Goal: Task Accomplishment & Management: Use online tool/utility

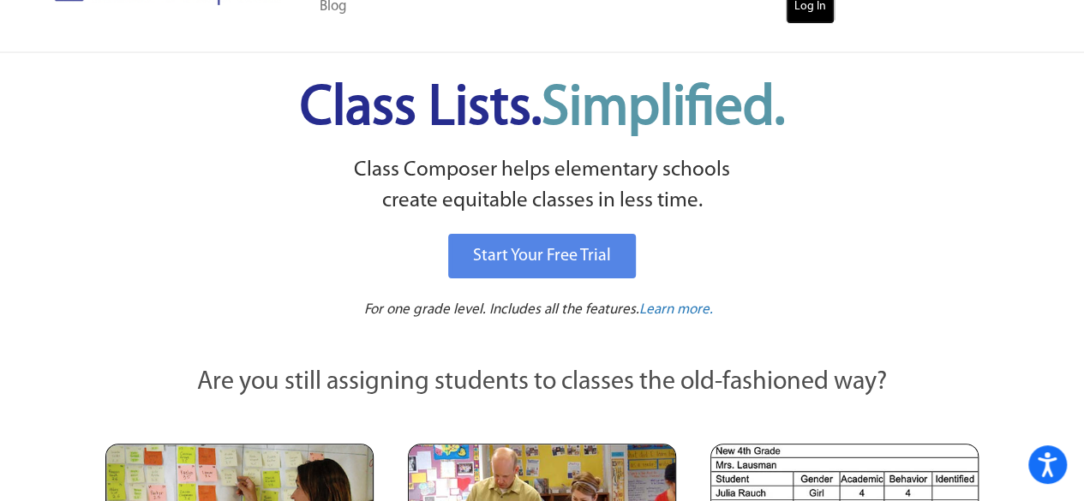
click at [817, 11] on link "Log In" at bounding box center [810, 7] width 49 height 34
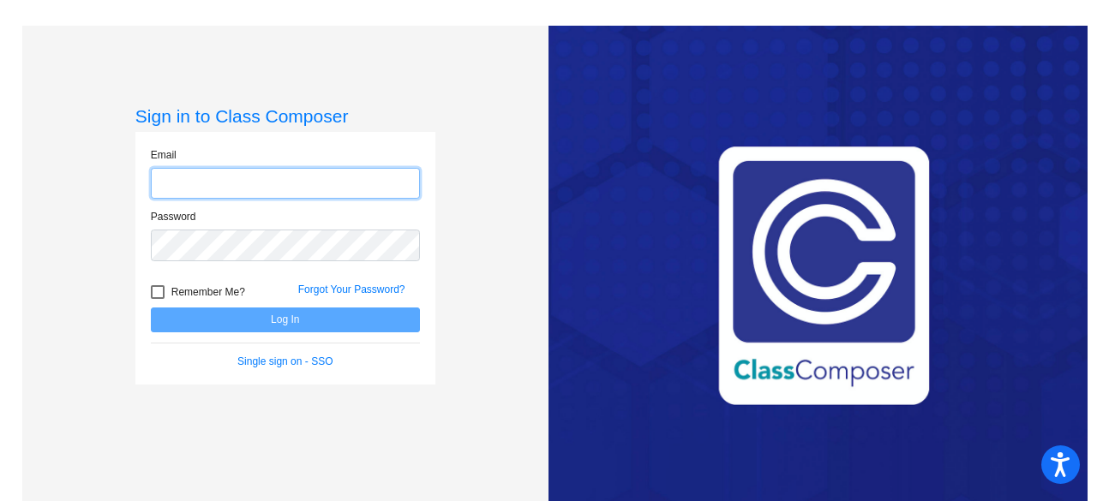
type input "[EMAIL_ADDRESS][DOMAIN_NAME]"
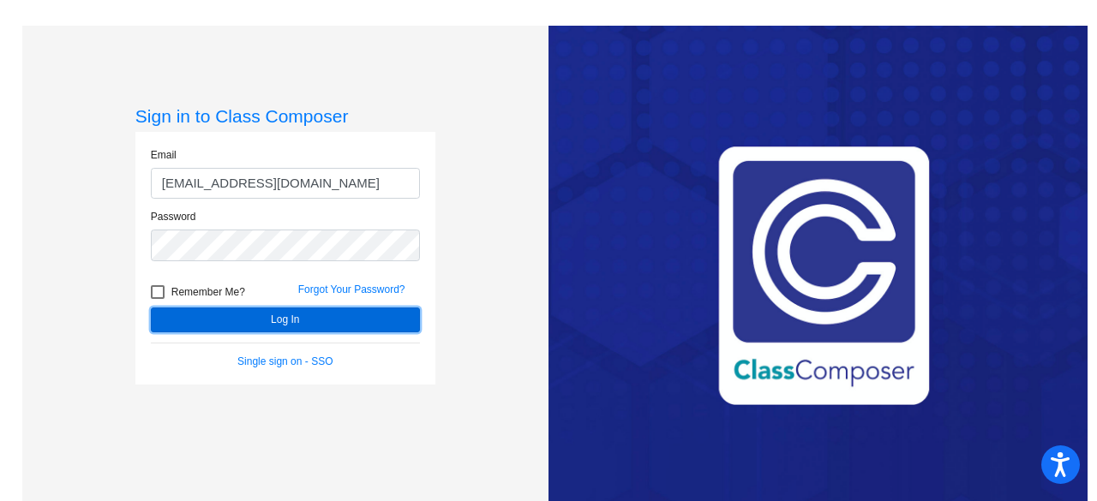
click at [344, 320] on button "Log In" at bounding box center [285, 320] width 269 height 25
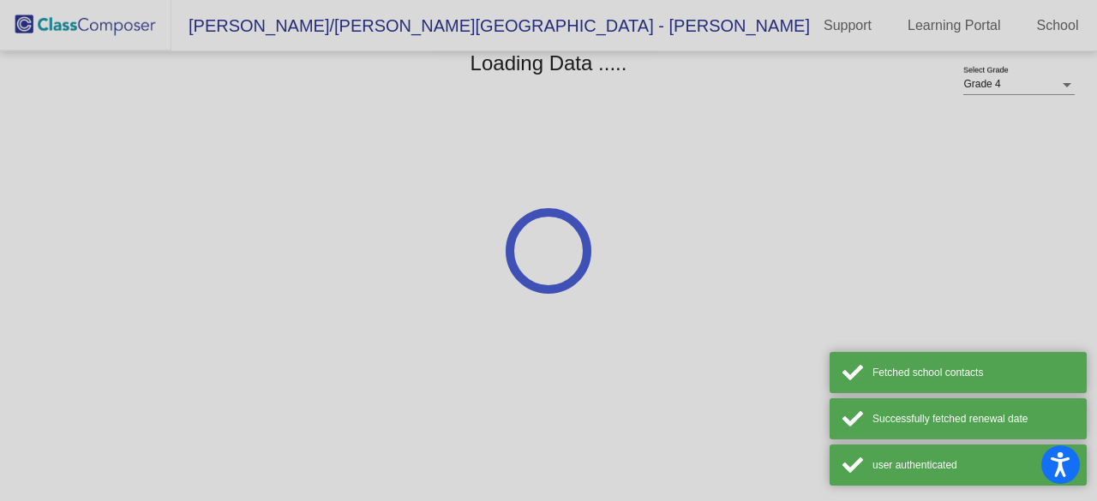
click at [344, 320] on div at bounding box center [548, 250] width 1097 height 501
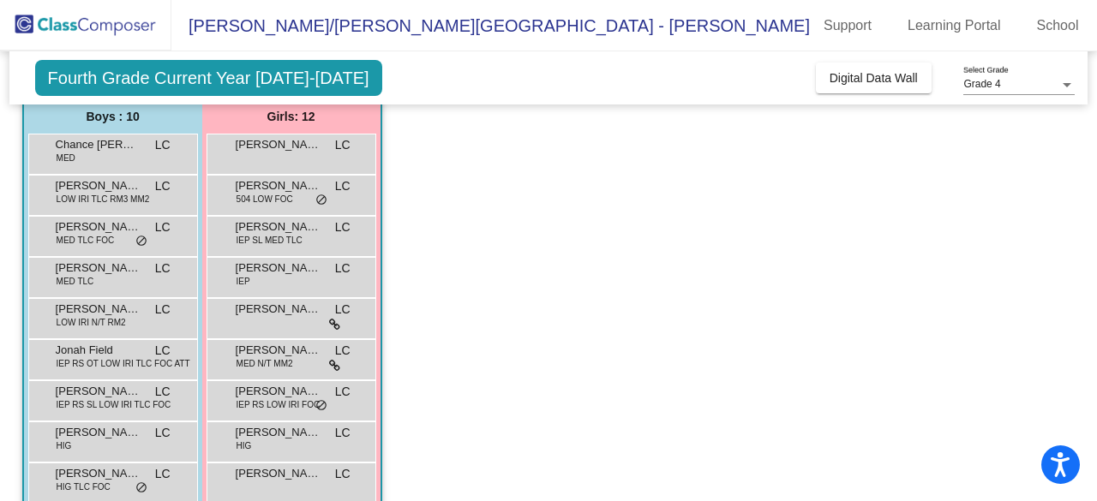
scroll to position [144, 0]
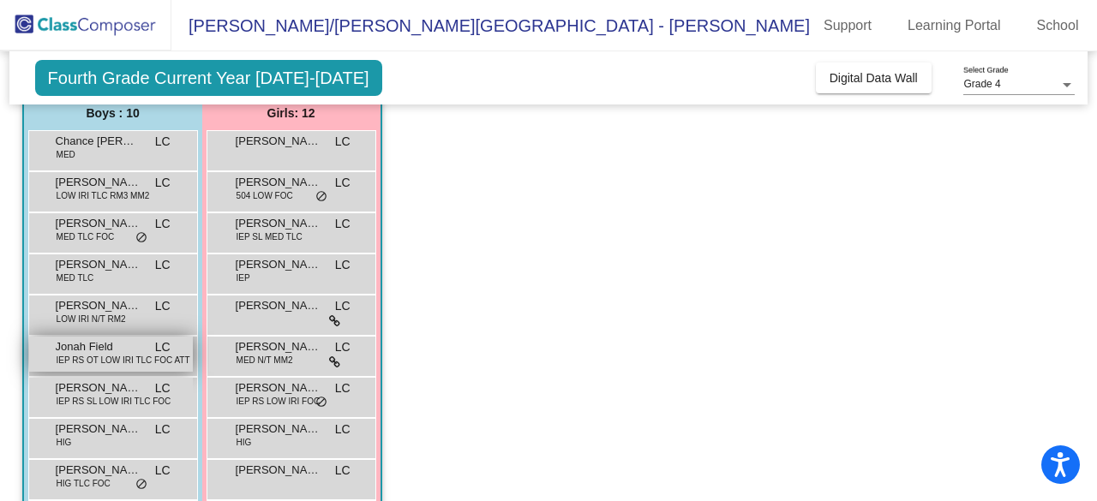
click at [141, 359] on span "IEP RS OT LOW IRI TLC FOC ATT" at bounding box center [124, 360] width 134 height 13
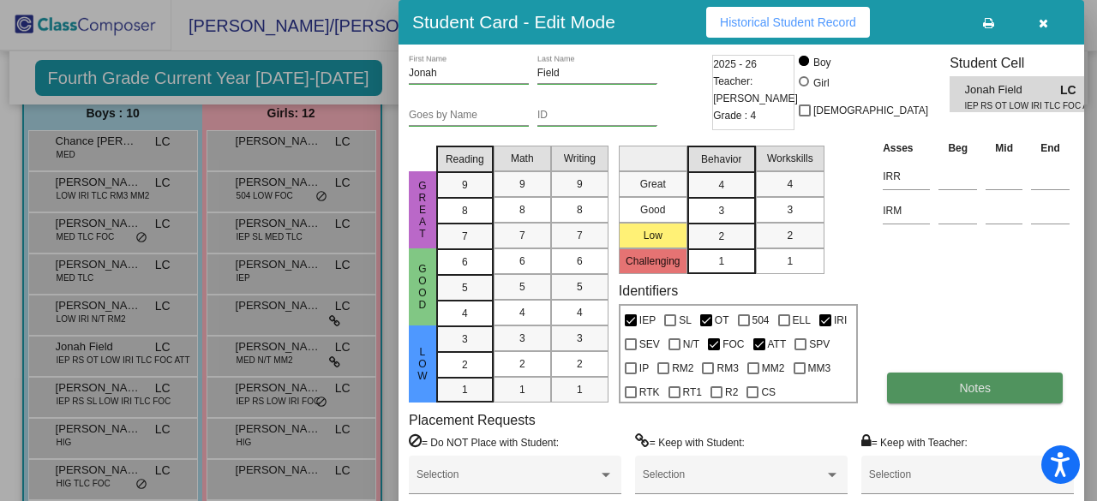
click at [976, 388] on span "Notes" at bounding box center [975, 388] width 32 height 14
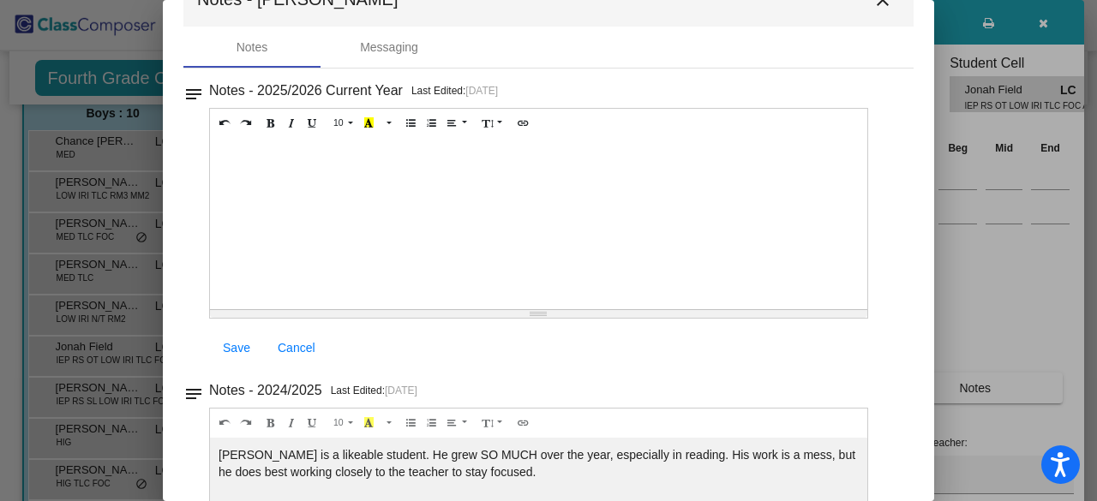
scroll to position [0, 0]
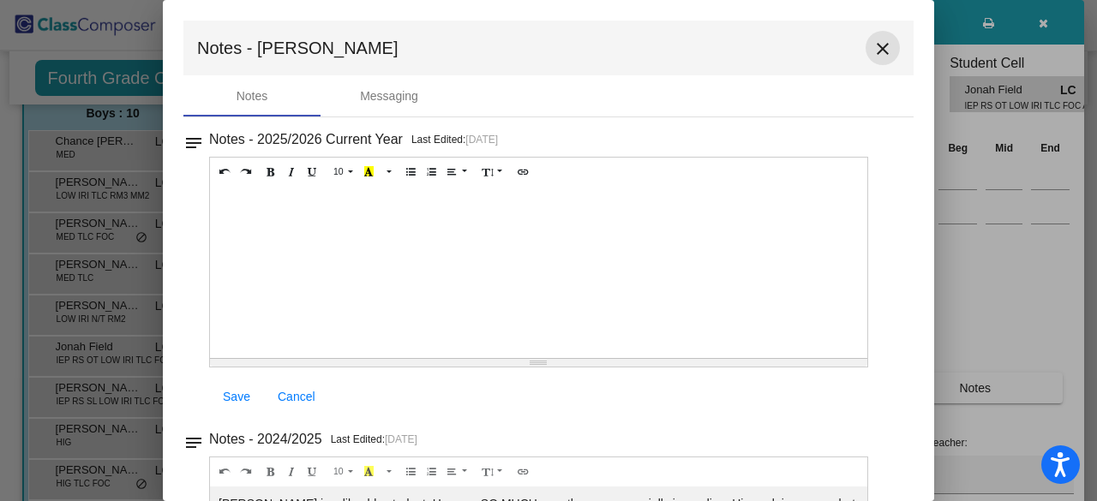
click at [872, 51] on mat-icon "close" at bounding box center [882, 49] width 21 height 21
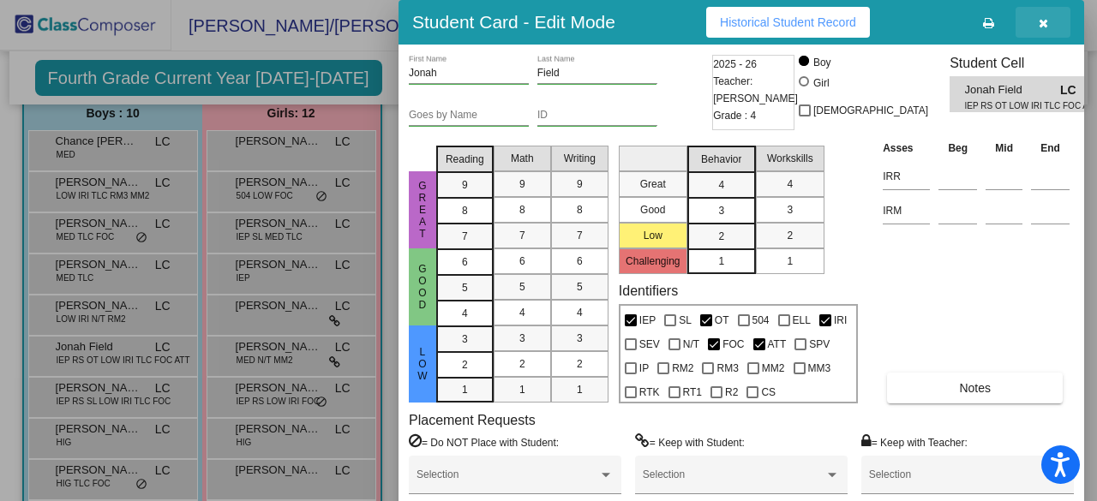
click at [1050, 17] on button "button" at bounding box center [1043, 22] width 55 height 31
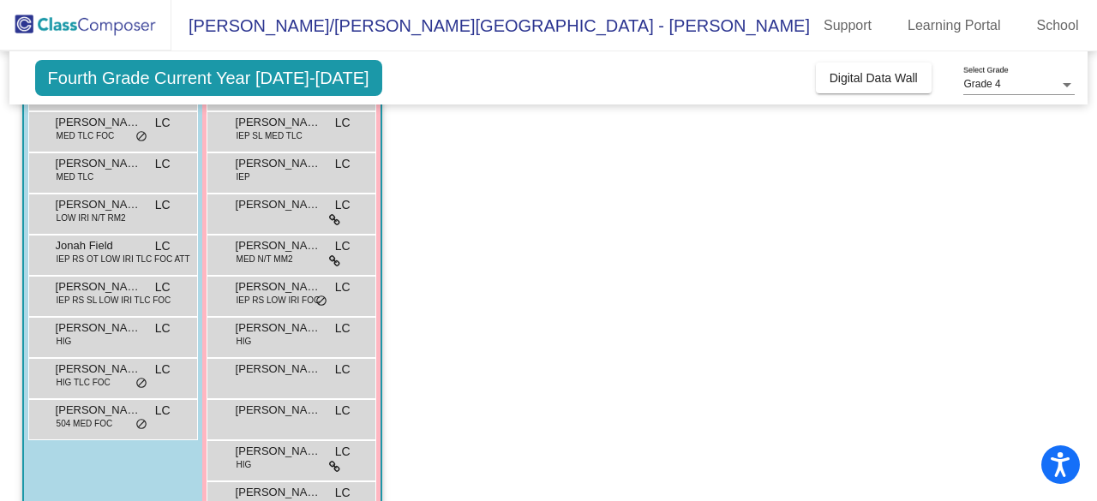
scroll to position [243, 0]
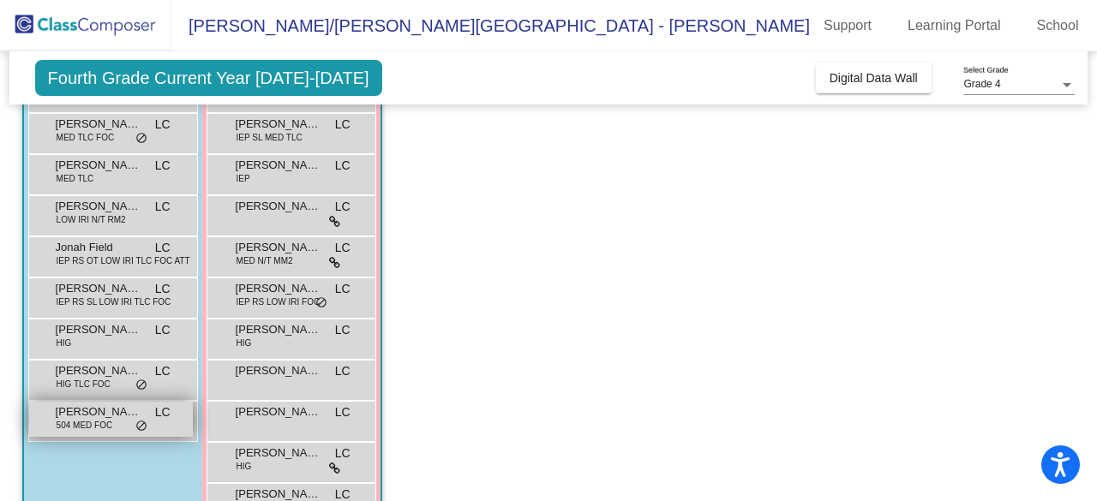
click at [107, 422] on span "504 MED FOC" at bounding box center [85, 425] width 57 height 13
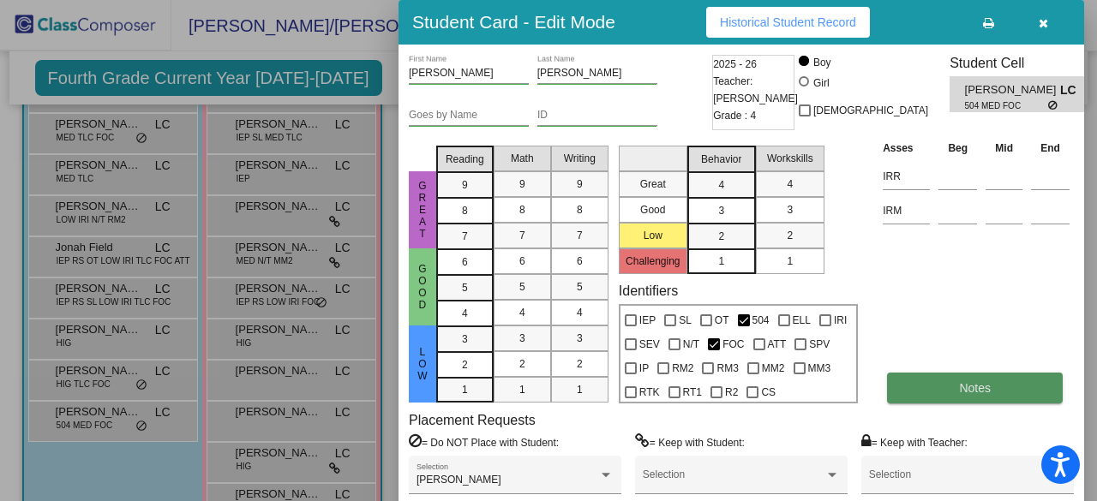
click at [960, 386] on span "Notes" at bounding box center [975, 388] width 32 height 14
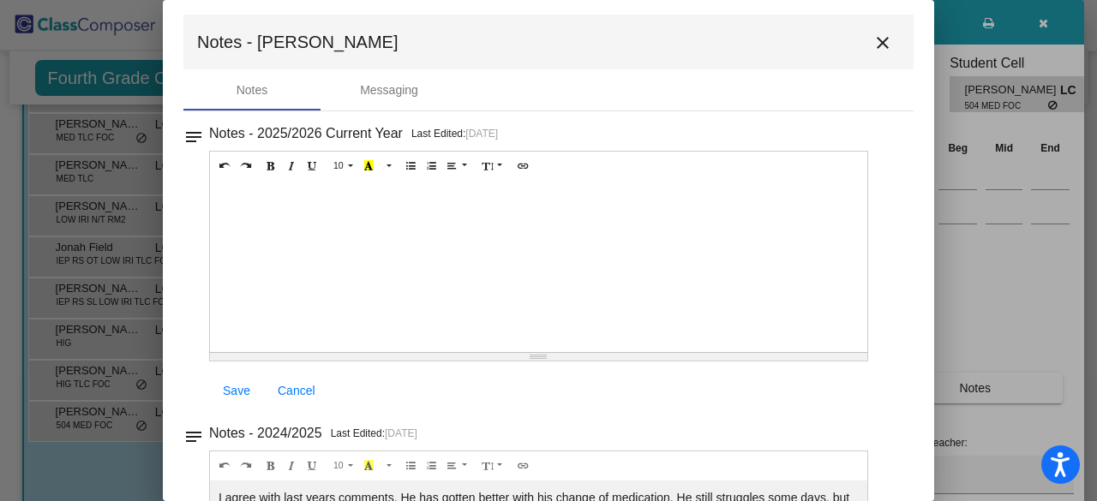
scroll to position [0, 0]
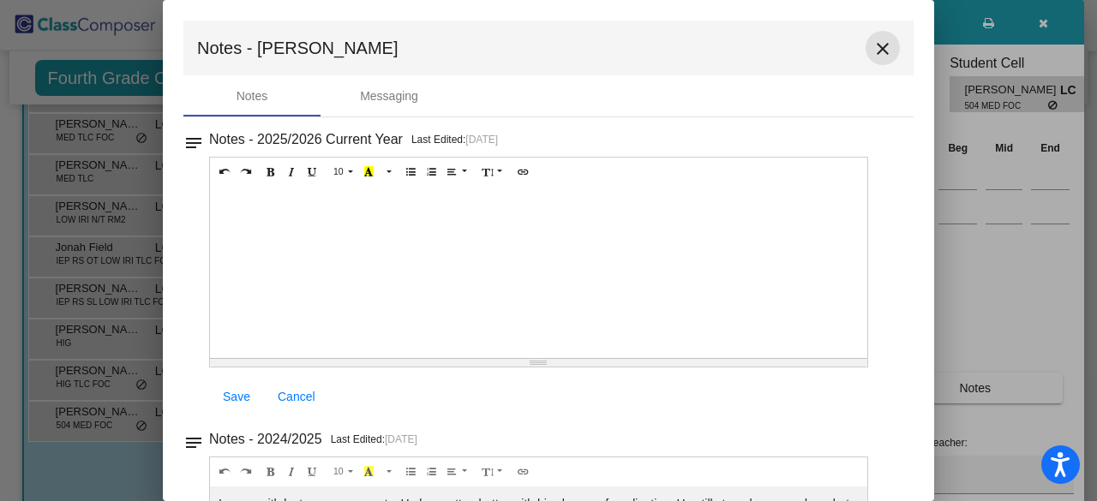
click at [876, 51] on mat-icon "close" at bounding box center [882, 49] width 21 height 21
